Goal: Communication & Community: Answer question/provide support

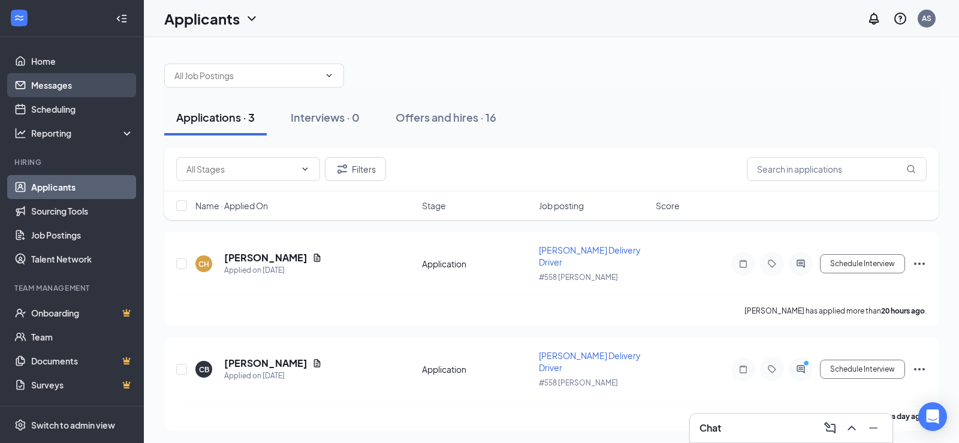
click at [57, 78] on link "Messages" at bounding box center [82, 85] width 103 height 24
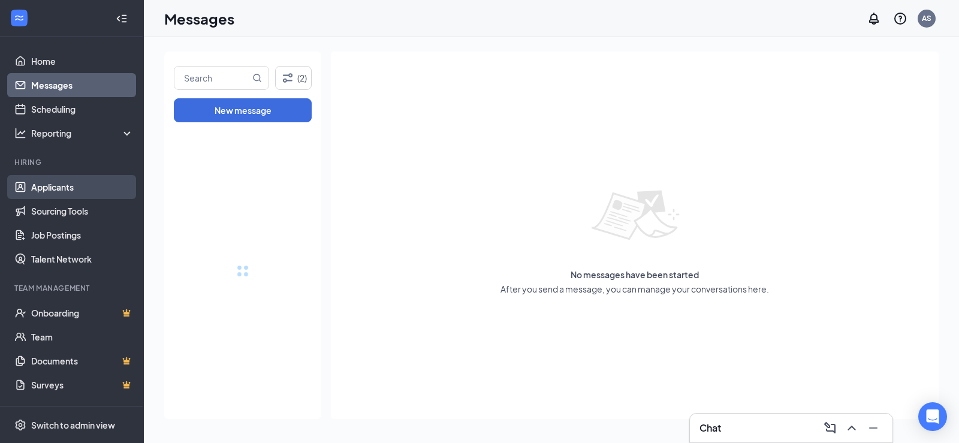
click at [49, 186] on link "Applicants" at bounding box center [82, 187] width 103 height 24
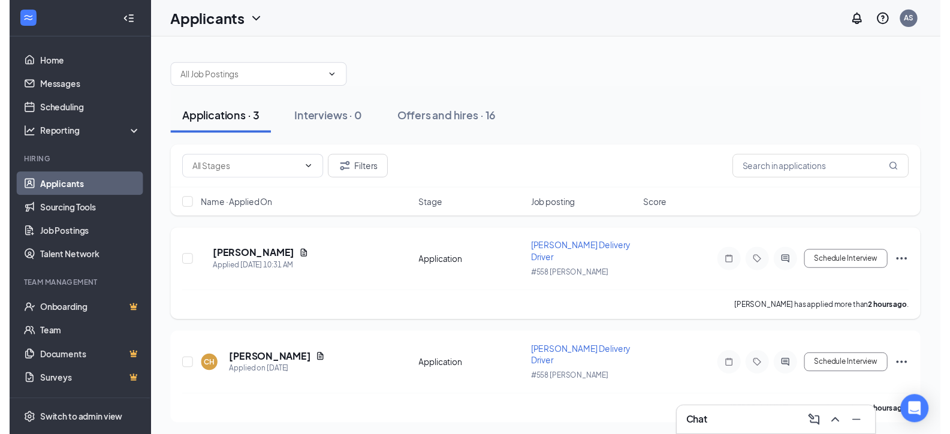
scroll to position [72, 0]
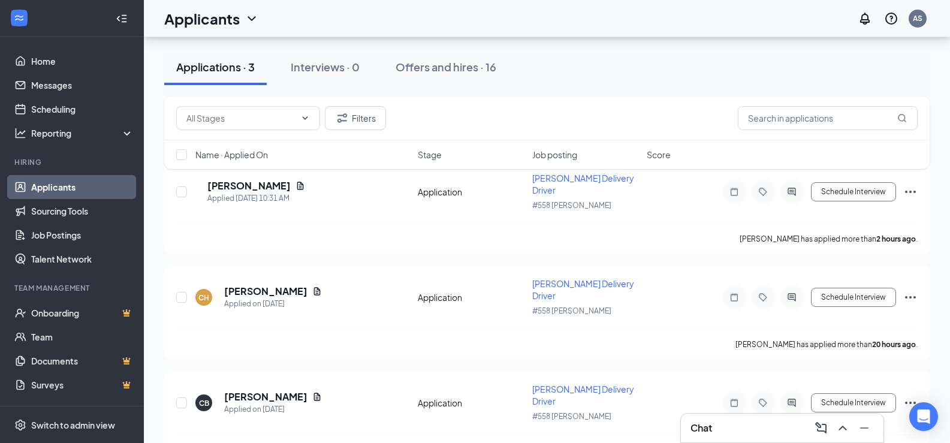
click at [291, 179] on div "Filters Name · Applied On Stage Job posting Score" at bounding box center [547, 139] width 766 height 85
click at [296, 181] on icon "Document" at bounding box center [301, 186] width 10 height 10
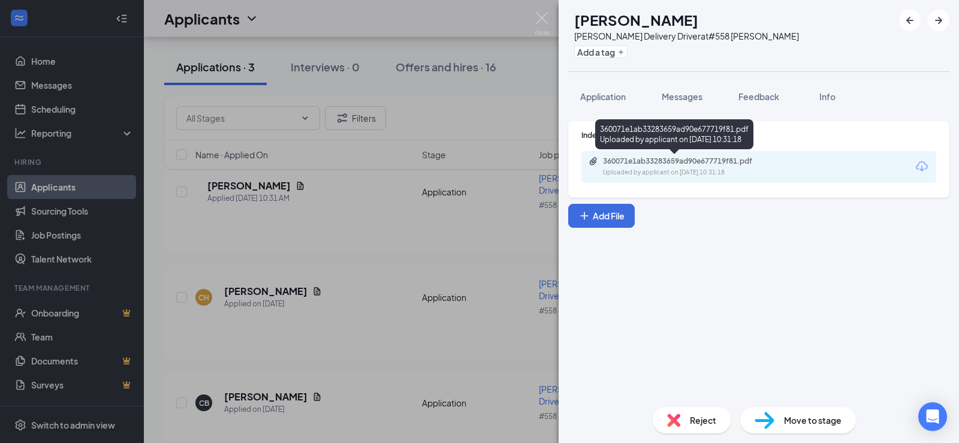
click at [682, 170] on div "Uploaded by applicant on [DATE] 10:31:18" at bounding box center [693, 173] width 180 height 10
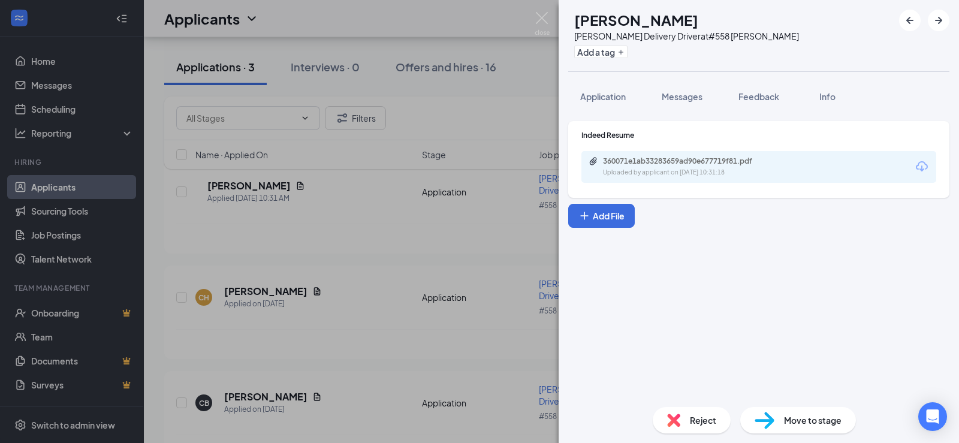
click at [486, 267] on div "[PERSON_NAME] [PERSON_NAME] Delivery Driver at #558 [PERSON_NAME] Add a tag App…" at bounding box center [479, 221] width 959 height 443
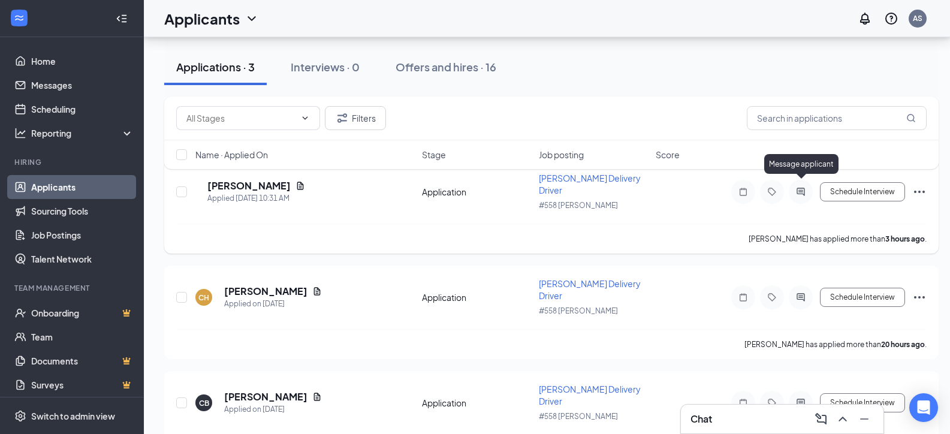
click at [806, 187] on icon "ActiveChat" at bounding box center [801, 192] width 14 height 10
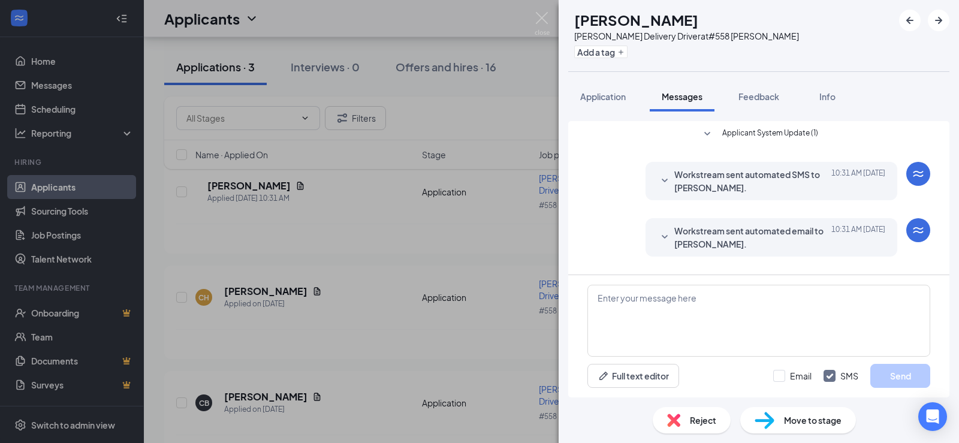
click at [511, 330] on div "[PERSON_NAME] [PERSON_NAME] Delivery Driver at #558 [PERSON_NAME] Add a tag App…" at bounding box center [479, 221] width 959 height 443
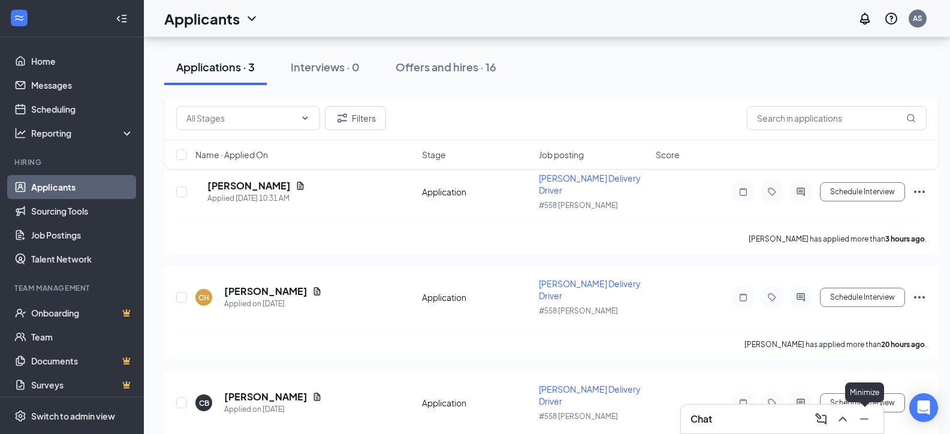
click at [847, 421] on icon "ChevronUp" at bounding box center [843, 419] width 14 height 14
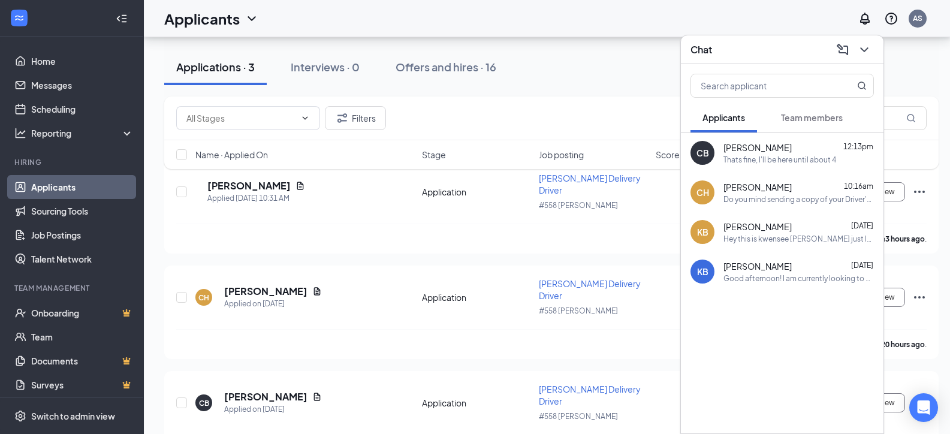
click at [773, 200] on div "Do you mind sending a copy of your Driver's License to the store's email so I c…" at bounding box center [799, 199] width 150 height 10
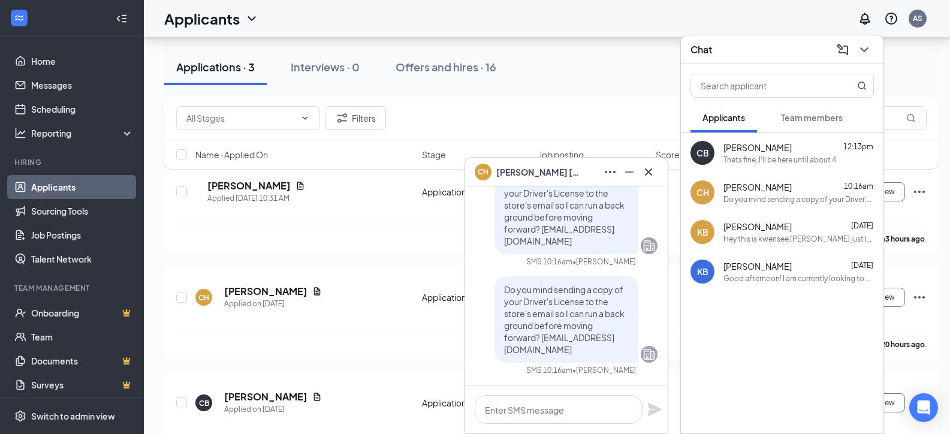
click at [755, 159] on div "Thats fine, I'll be here until about 4" at bounding box center [780, 160] width 113 height 10
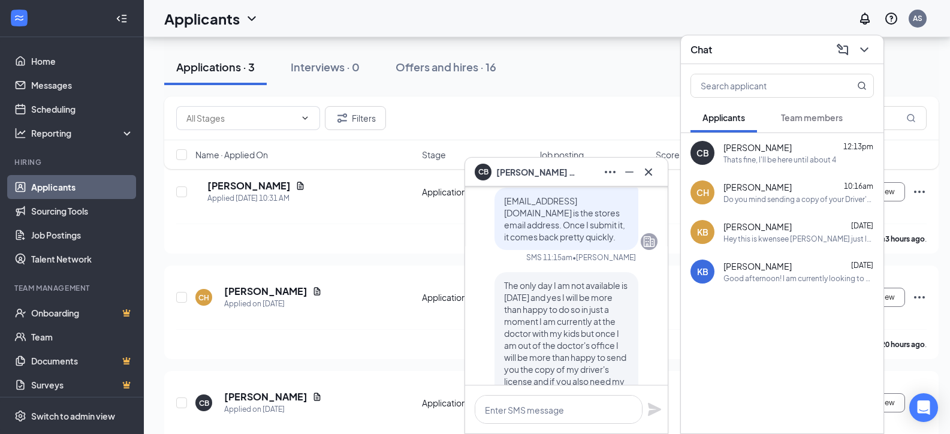
scroll to position [-959, 0]
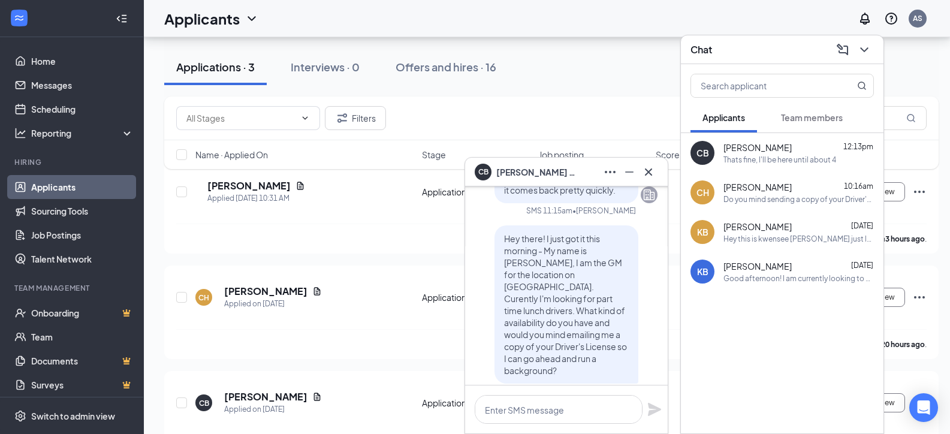
click at [504, 264] on span "Hey there! I just got it this morning - My name is [PERSON_NAME], I am the GM f…" at bounding box center [565, 304] width 123 height 143
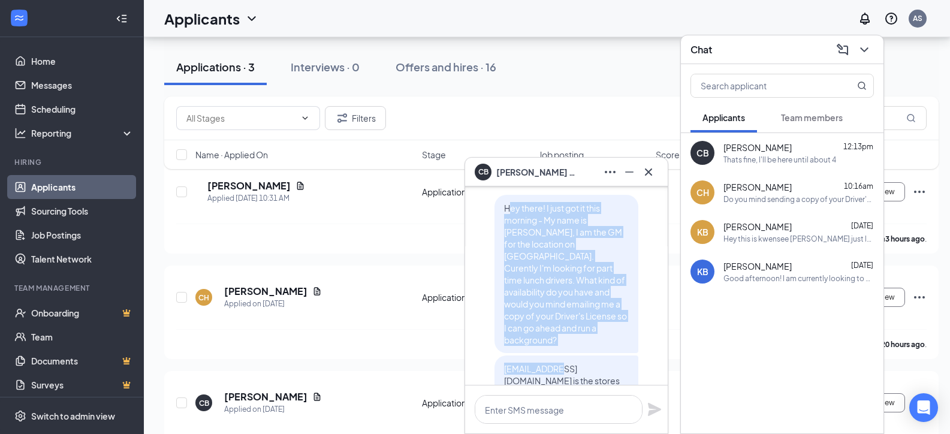
scroll to position [-899, 0]
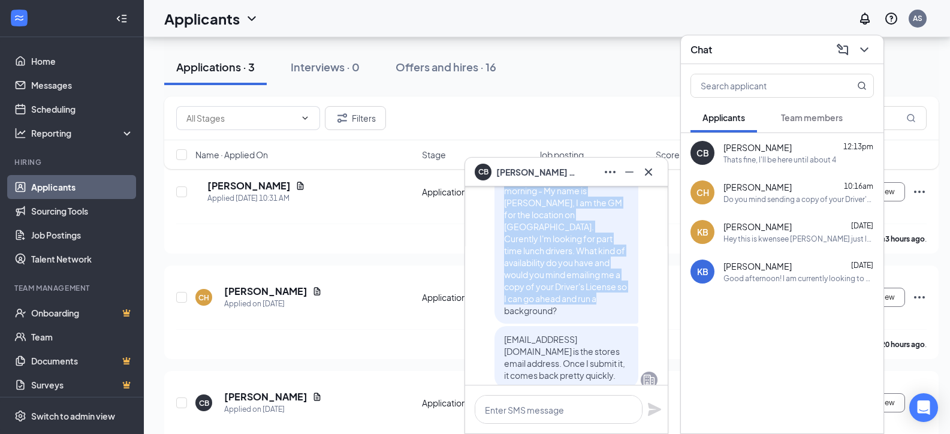
drag, startPoint x: 544, startPoint y: 266, endPoint x: 620, endPoint y: 312, distance: 88.7
click at [620, 312] on div "Hey there! I just got it this morning - My name is [PERSON_NAME], I am the GM f…" at bounding box center [567, 244] width 144 height 158
copy span "ey there! I just got it this morning - My name is [PERSON_NAME], I am the GM fo…"
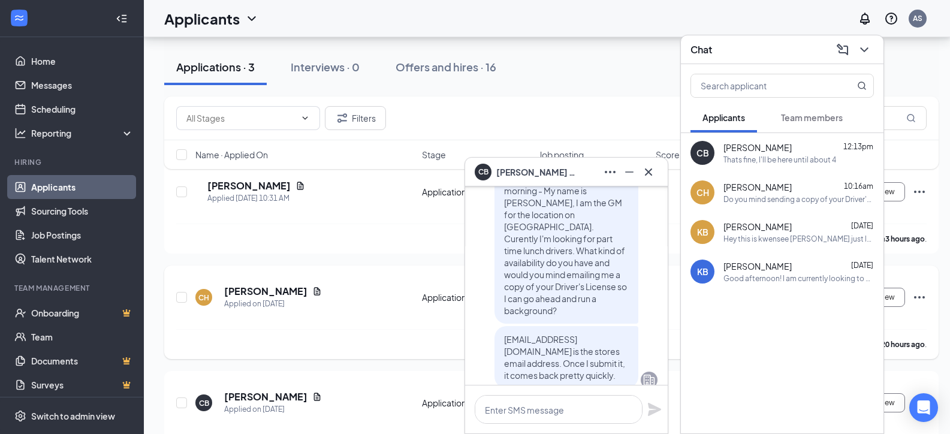
click at [396, 266] on div "CH [PERSON_NAME] Applied on [DATE] Application [PERSON_NAME] Delivery Driver #5…" at bounding box center [551, 313] width 775 height 94
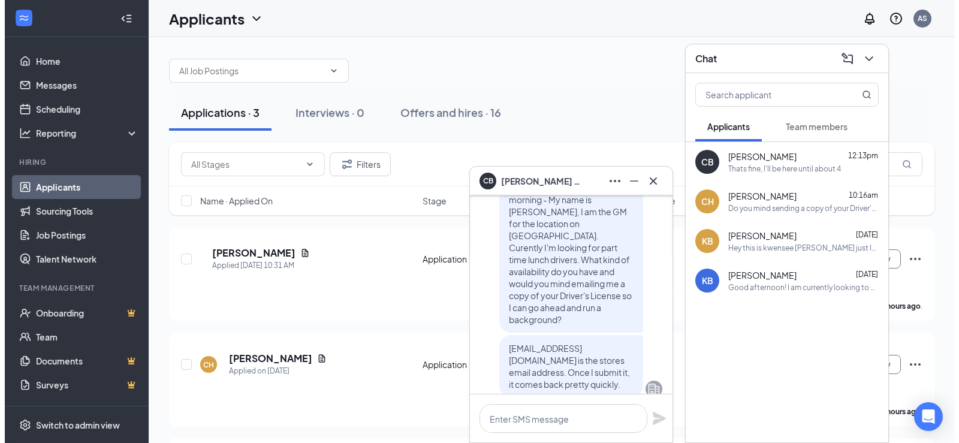
scroll to position [0, 0]
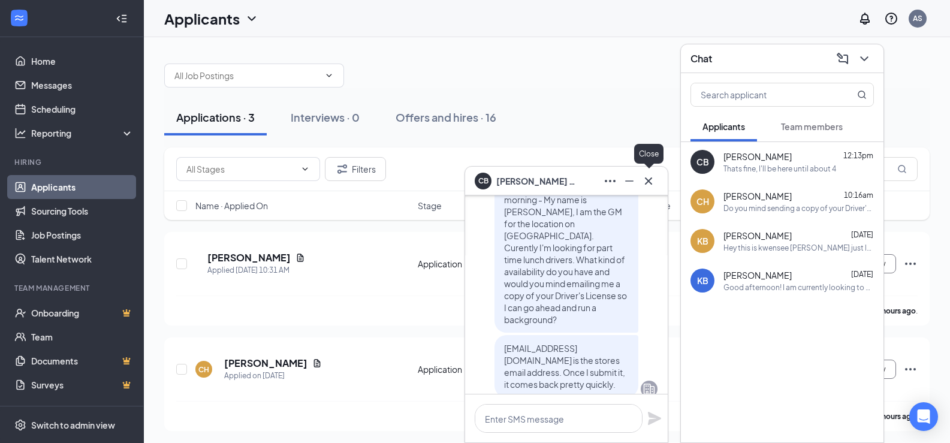
click at [646, 182] on icon "Cross" at bounding box center [648, 181] width 14 height 14
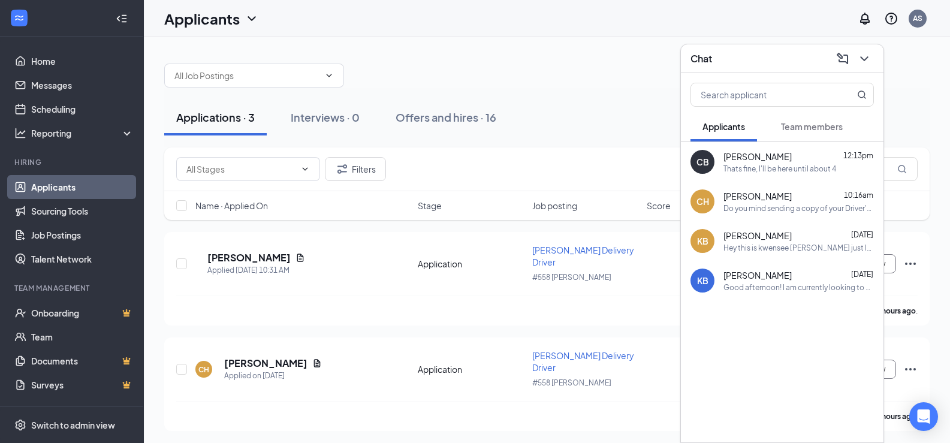
click at [857, 61] on button at bounding box center [864, 58] width 19 height 19
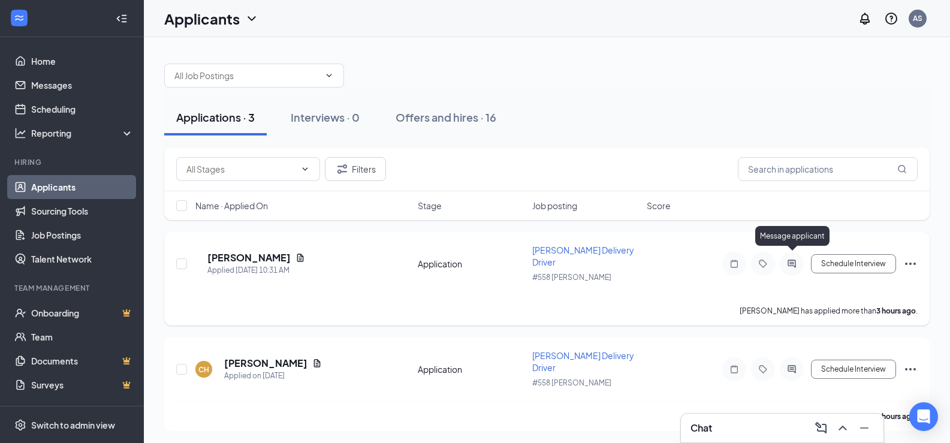
click at [790, 259] on icon "ActiveChat" at bounding box center [792, 264] width 14 height 10
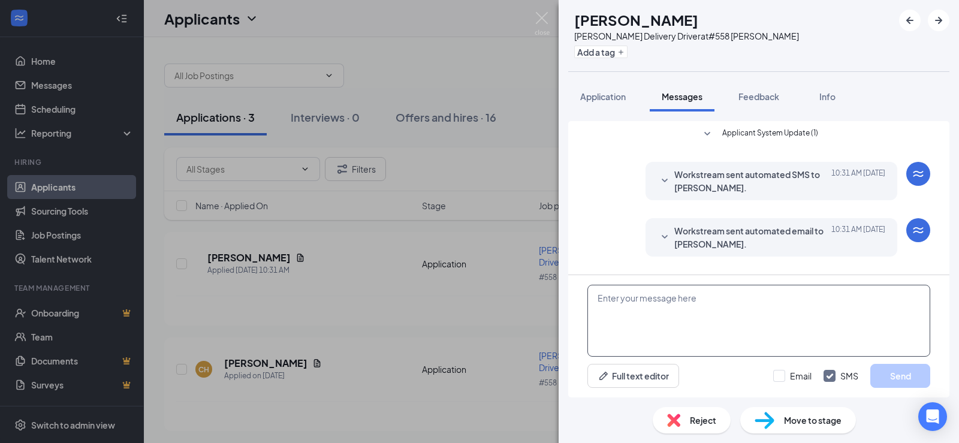
click at [651, 323] on textarea at bounding box center [759, 321] width 343 height 72
paste textarea "ey there! I just got it this morning - My name is [PERSON_NAME], I am the GM fo…"
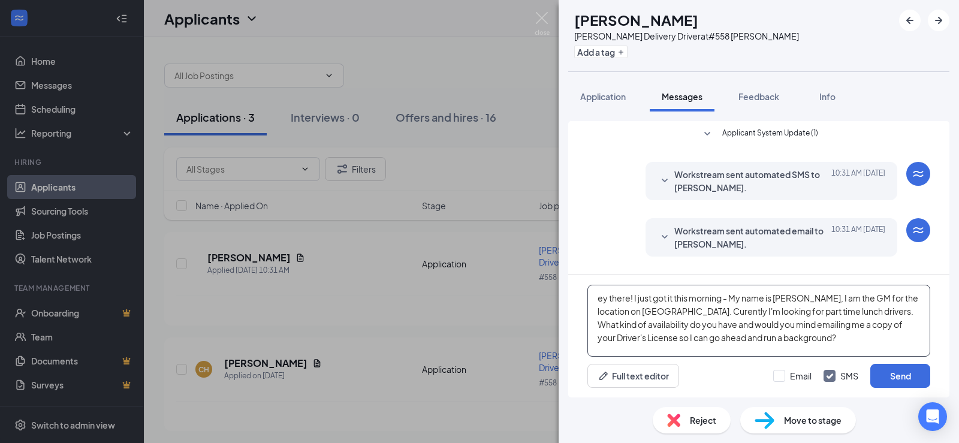
click at [599, 298] on textarea "ey there! I just got it this morning - My name is [PERSON_NAME], I am the GM fo…" at bounding box center [759, 321] width 343 height 72
drag, startPoint x: 736, startPoint y: 300, endPoint x: 641, endPoint y: 299, distance: 95.3
click at [640, 300] on textarea "Hey there! I just got it this morning - My name is [PERSON_NAME], I am the GM f…" at bounding box center [759, 321] width 343 height 72
click at [736, 339] on textarea "Hey there! My name is [PERSON_NAME], I am the GM for the location on [GEOGRAPHI…" at bounding box center [759, 321] width 343 height 72
click at [715, 338] on textarea "Hey there! My name is [PERSON_NAME], I am the GM for the location on [GEOGRAPHI…" at bounding box center [759, 321] width 343 height 72
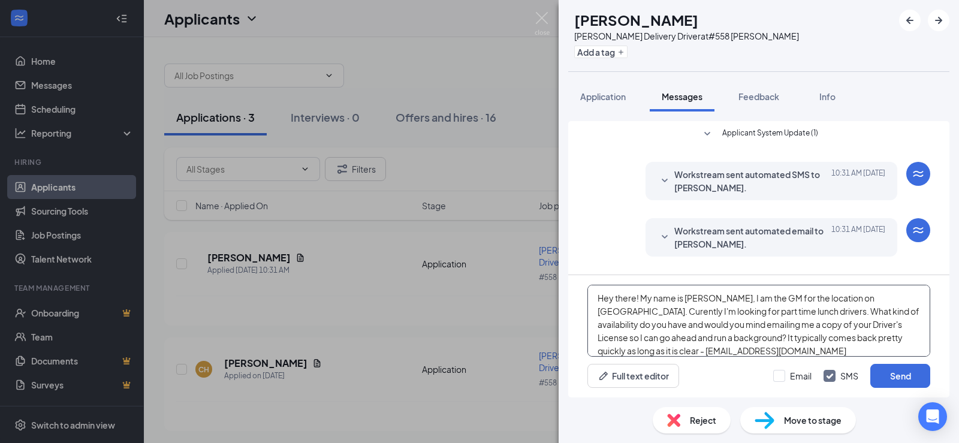
click at [771, 351] on textarea "Hey there! My name is [PERSON_NAME], I am the GM for the location on [GEOGRAPHI…" at bounding box center [759, 321] width 343 height 72
type textarea "Hey there! My name is [PERSON_NAME], I am the GM for the location on [GEOGRAPHI…"
click at [908, 379] on button "Send" at bounding box center [901, 376] width 60 height 24
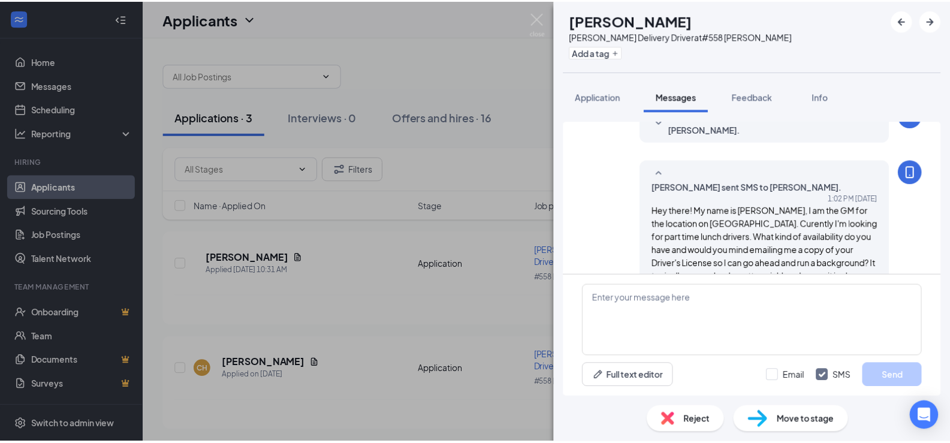
scroll to position [138, 0]
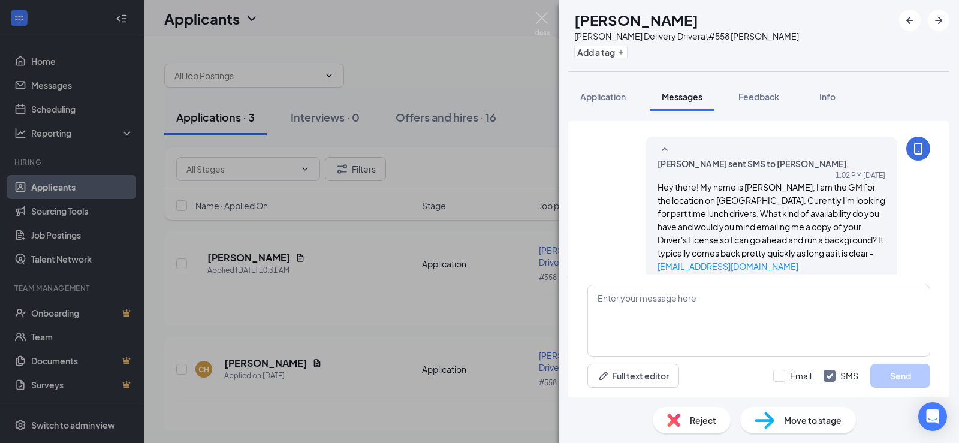
click at [500, 178] on div "[PERSON_NAME] [PERSON_NAME] Delivery Driver at #558 [PERSON_NAME] Add a tag App…" at bounding box center [479, 221] width 959 height 443
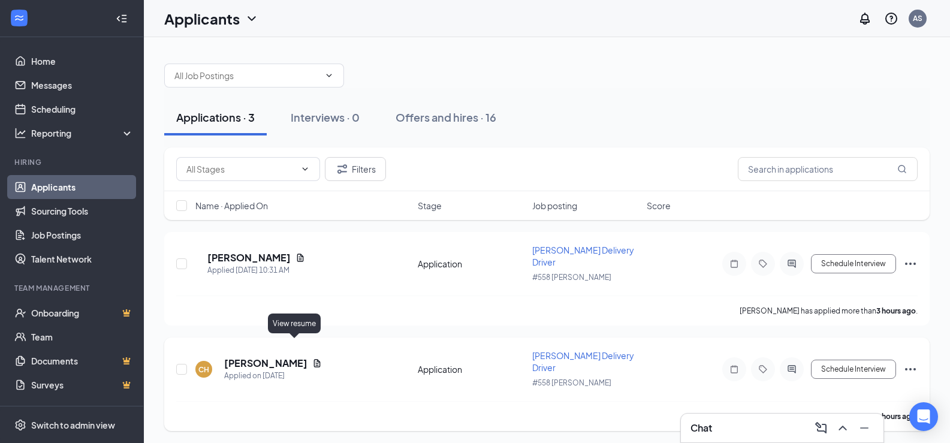
click at [312, 359] on icon "Document" at bounding box center [317, 364] width 10 height 10
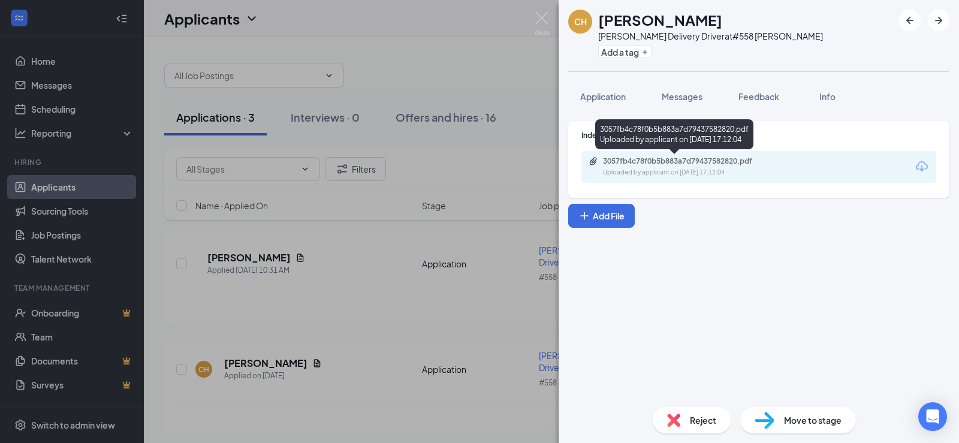
click at [719, 164] on div "3057fb4c78f0b5b883a7d79437582820.pdf" at bounding box center [687, 161] width 168 height 10
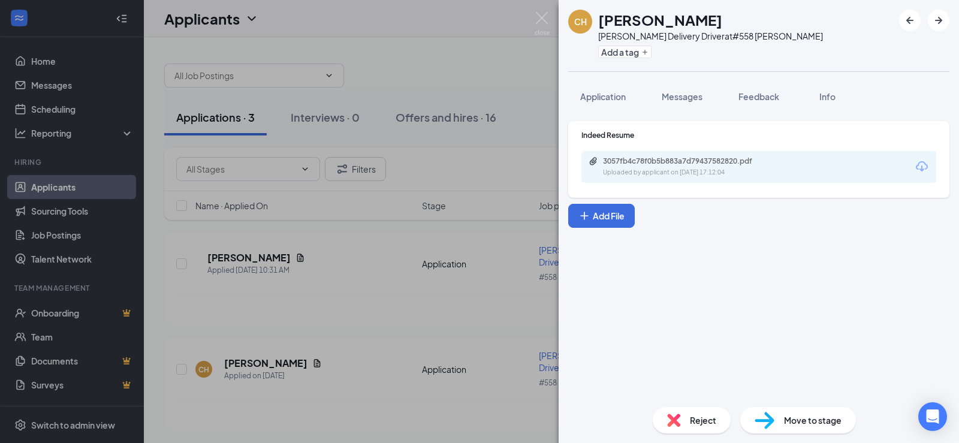
click at [465, 72] on div "CH [PERSON_NAME] [PERSON_NAME] Delivery Driver at #558 [PERSON_NAME] Add a tag …" at bounding box center [479, 221] width 959 height 443
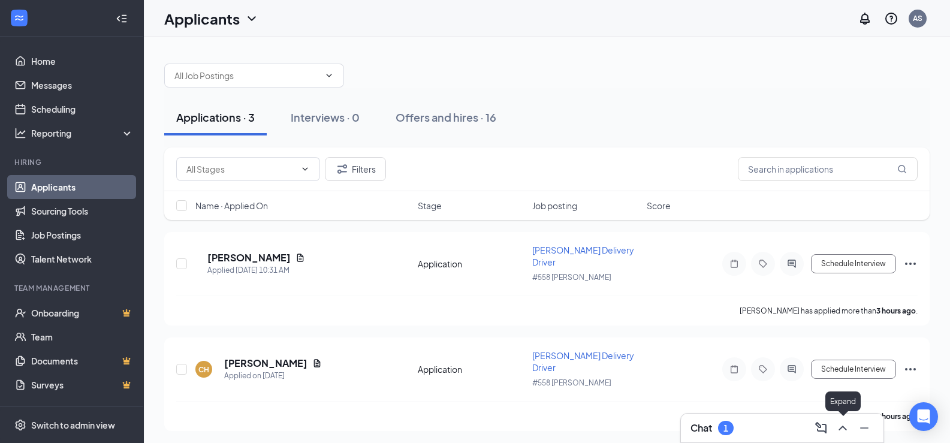
click at [846, 427] on icon "ChevronUp" at bounding box center [843, 428] width 14 height 14
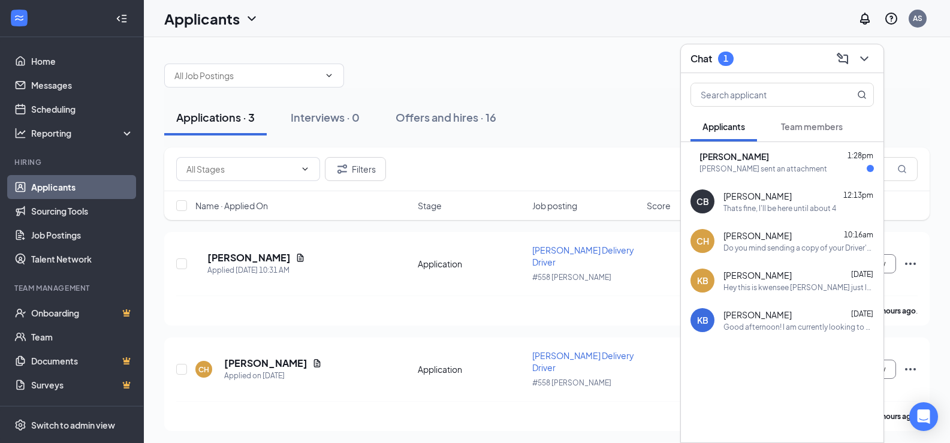
click at [756, 174] on div "[PERSON_NAME] 1:28pm [PERSON_NAME] sent an attachment" at bounding box center [782, 162] width 203 height 40
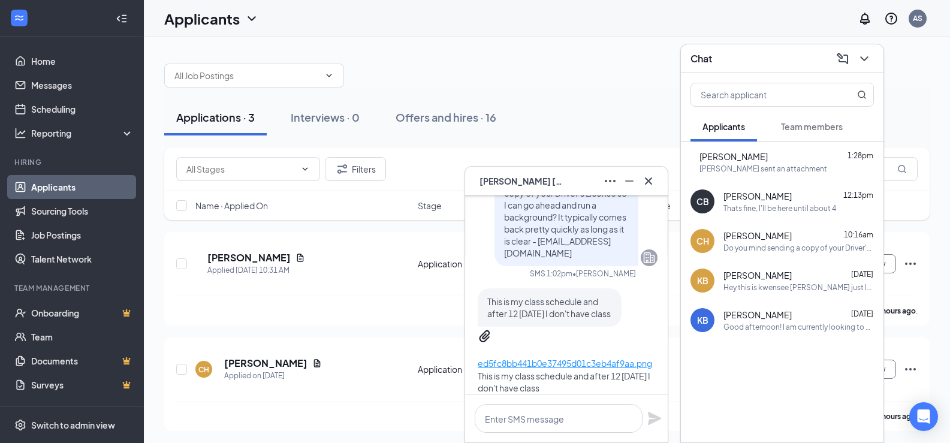
scroll to position [-120, 0]
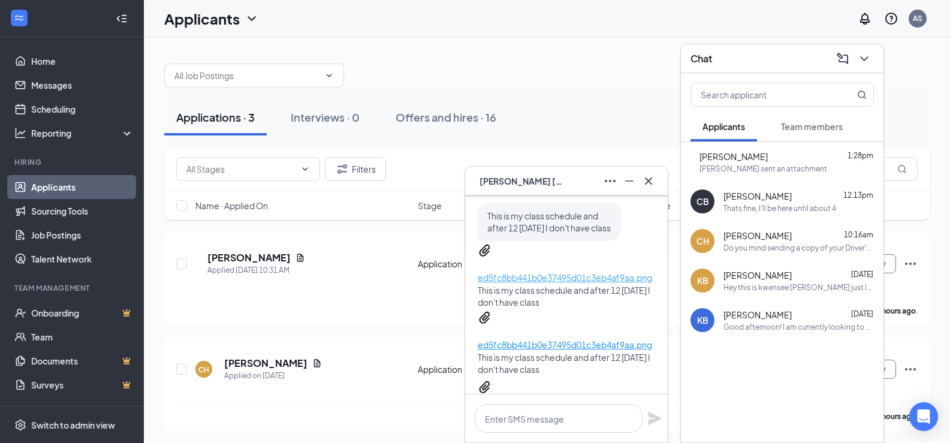
click at [556, 271] on p "ed5fc8bb441b0e37495d01c3eb4af9aa.png" at bounding box center [568, 277] width 180 height 13
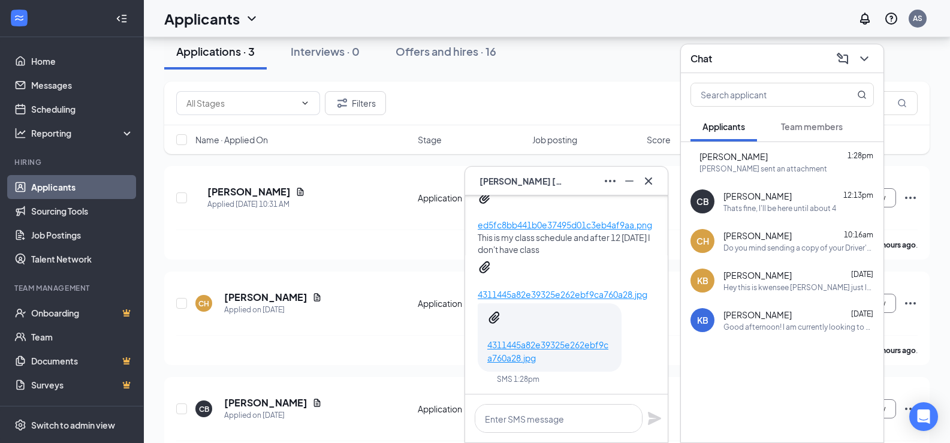
scroll to position [72, 0]
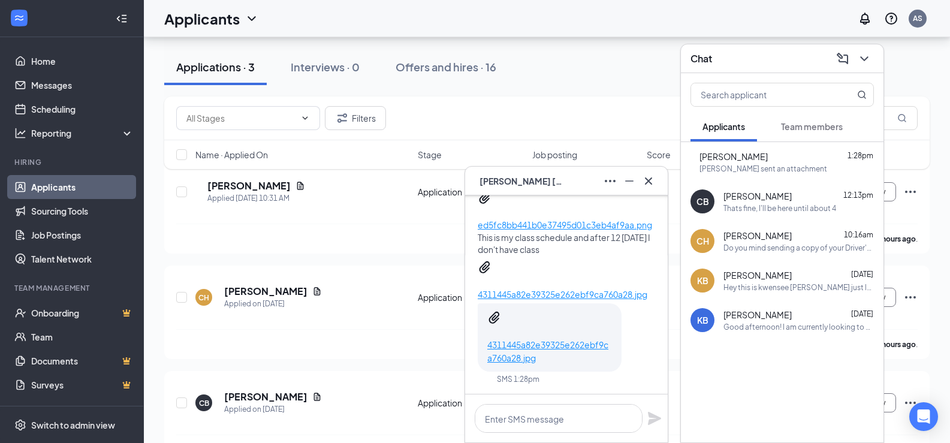
click at [505, 103] on div "Filters" at bounding box center [547, 119] width 766 height 44
click at [872, 61] on button at bounding box center [864, 58] width 19 height 19
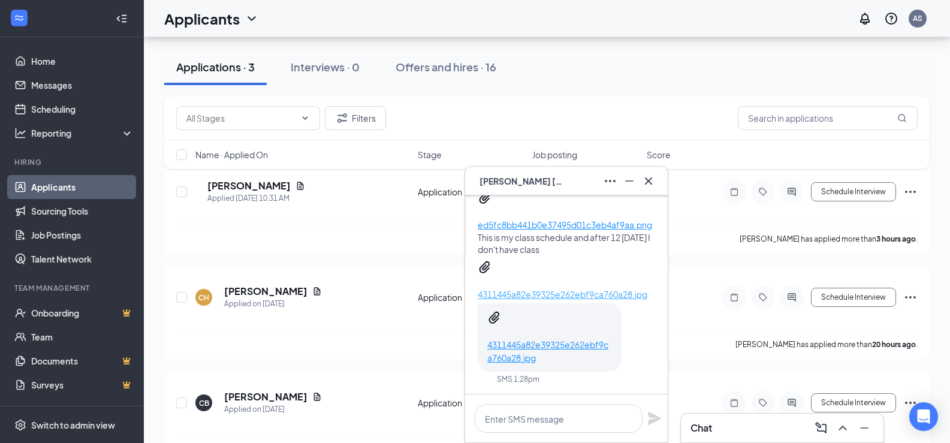
click at [573, 301] on p "4311445a82e39325e262ebf9ca760a28.jpg" at bounding box center [563, 294] width 170 height 13
click at [45, 58] on link "Home" at bounding box center [82, 61] width 103 height 24
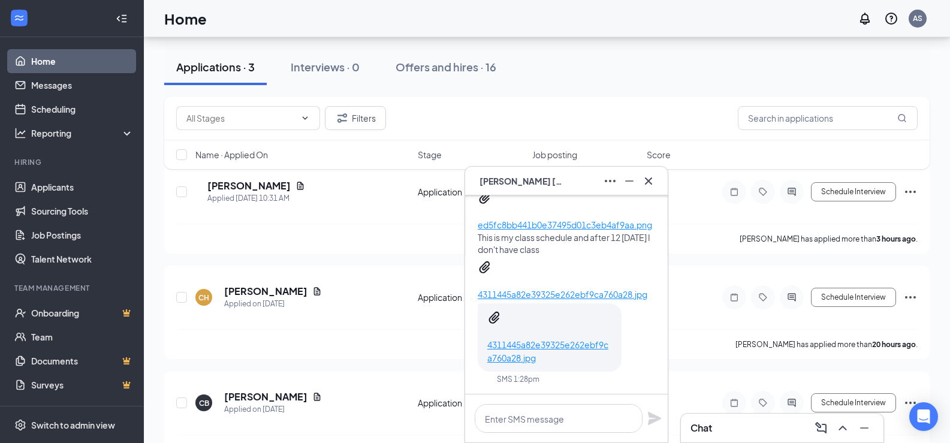
click at [45, 58] on link "Home" at bounding box center [82, 61] width 103 height 24
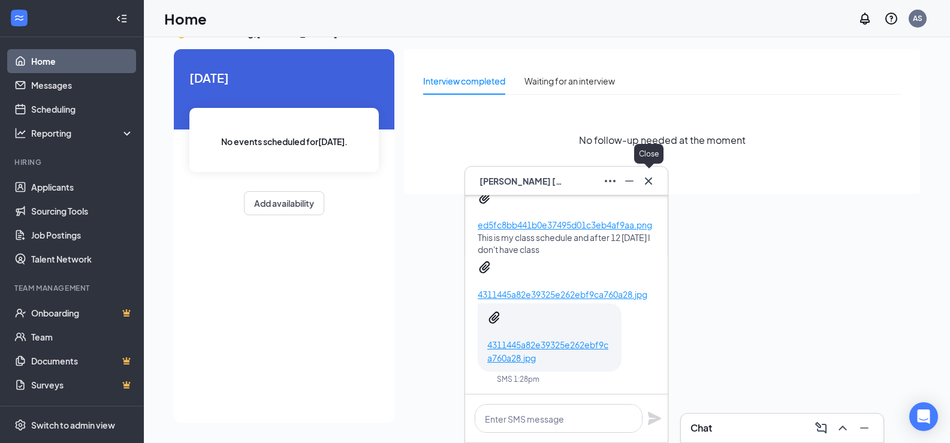
click at [654, 182] on icon "Cross" at bounding box center [648, 181] width 14 height 14
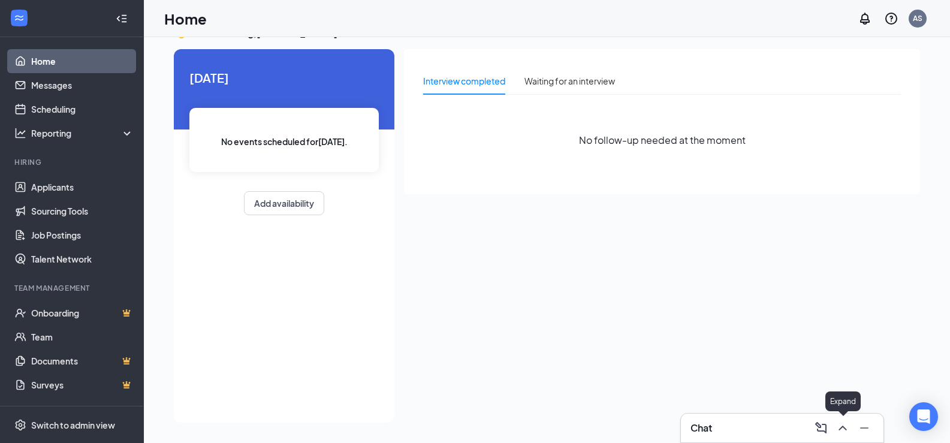
click at [847, 429] on icon "ChevronUp" at bounding box center [843, 428] width 8 height 5
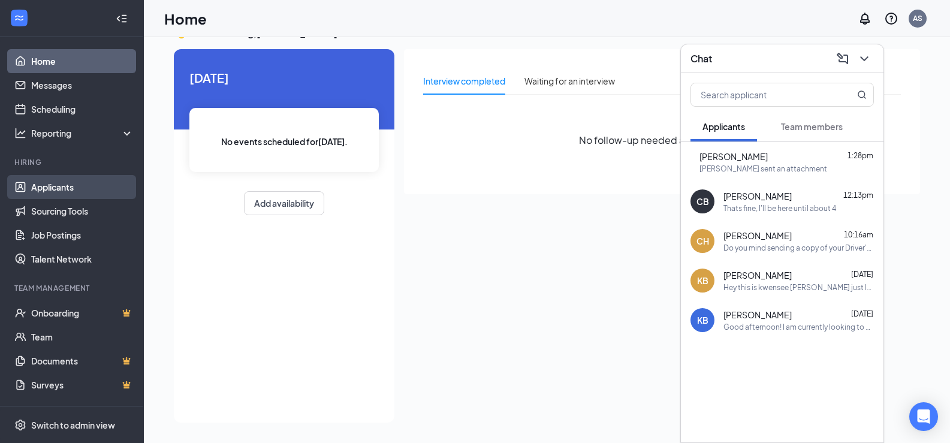
click at [42, 188] on link "Applicants" at bounding box center [82, 187] width 103 height 24
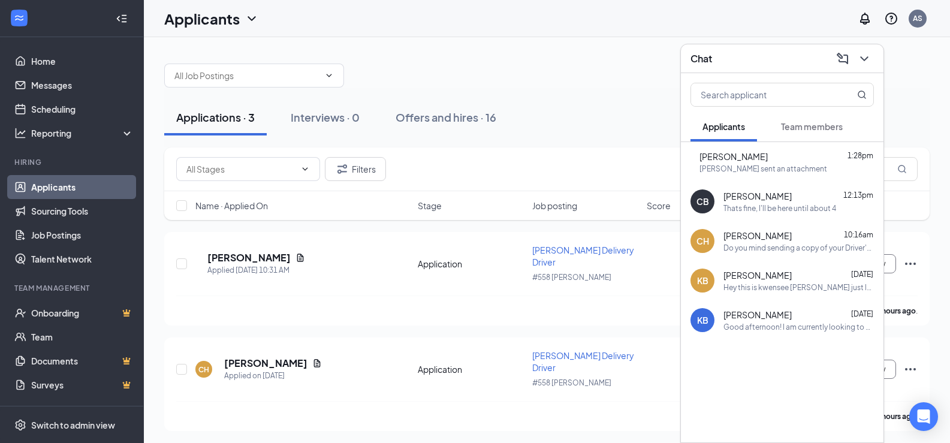
click at [595, 119] on div "Applications · 3 Interviews · 0 Offers and hires · 16" at bounding box center [547, 118] width 766 height 36
click at [871, 64] on icon "ChevronDown" at bounding box center [864, 59] width 14 height 14
